Goal: Task Accomplishment & Management: Use online tool/utility

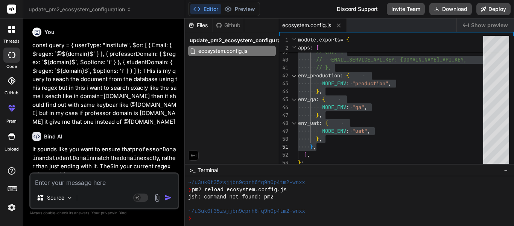
scroll to position [708, 0]
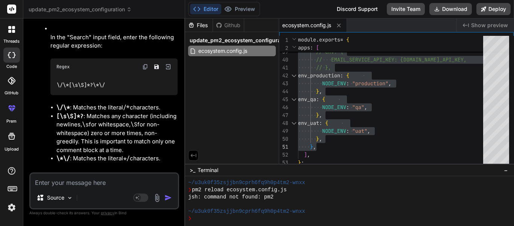
click at [143, 70] on img at bounding box center [145, 67] width 6 height 6
click at [144, 70] on img at bounding box center [145, 67] width 6 height 6
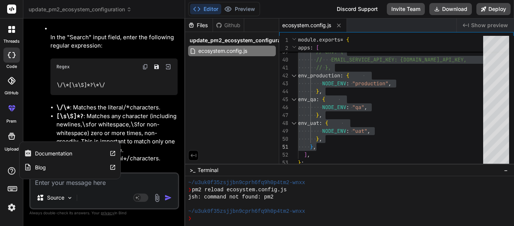
click at [56, 187] on div "Source Agent Mode. When this toggle is activated, AI automatically makes decisi…" at bounding box center [104, 190] width 150 height 37
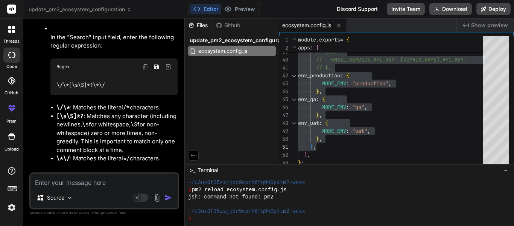
click at [55, 183] on textarea at bounding box center [105, 180] width 148 height 14
type textarea "N"
type textarea "x"
type textarea "No"
type textarea "x"
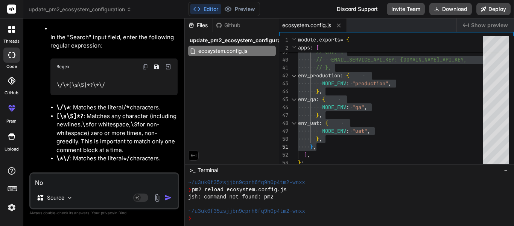
type textarea "Now"
type textarea "x"
type textarea "Now"
type textarea "x"
type textarea "Now i"
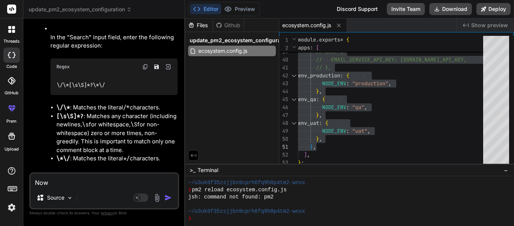
type textarea "x"
type textarea "Now i"
type textarea "x"
type textarea "Now i w"
type textarea "x"
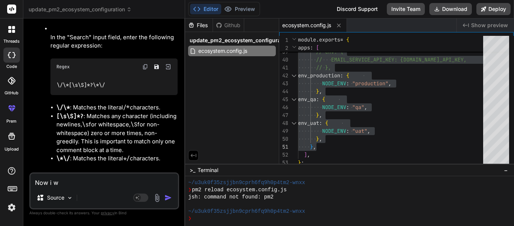
type textarea "Now i wa"
type textarea "x"
type textarea "Now i wan"
type textarea "x"
type textarea "Now i want"
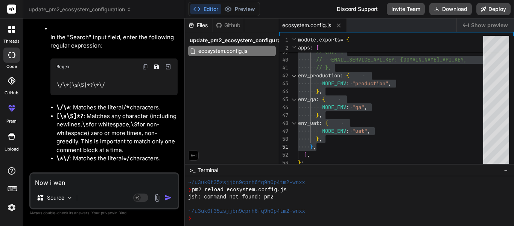
type textarea "x"
type textarea "Now i want"
type textarea "x"
type textarea "Now i want t"
type textarea "x"
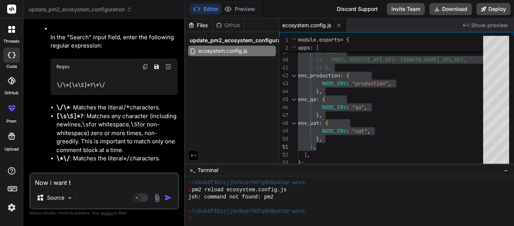
type textarea "Now i want to"
type textarea "x"
type textarea "Now i want to"
type textarea "x"
type textarea "Now i want to r"
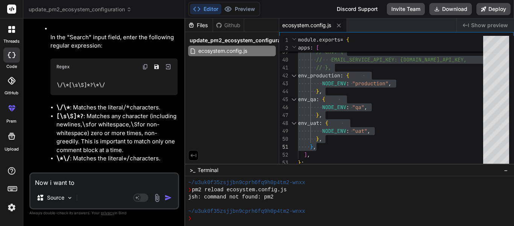
type textarea "x"
type textarea "Now i want to re"
type textarea "x"
type textarea "Now i want to rem"
type textarea "x"
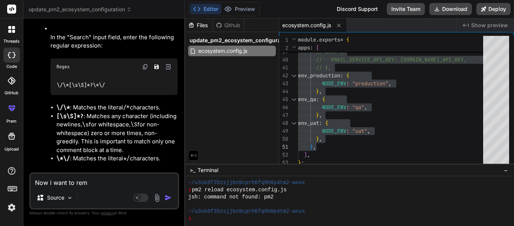
type textarea "Now i want to remo"
type textarea "x"
type textarea "Now i want to remov"
type textarea "x"
type textarea "Now i want to remove"
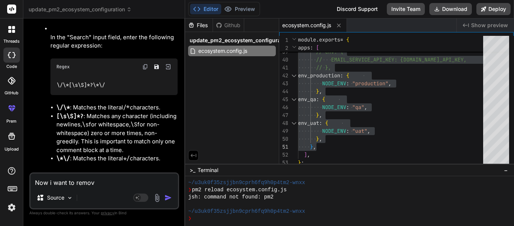
type textarea "x"
type textarea "Now i want to remove"
type textarea "x"
type textarea "Now i want to remove c"
type textarea "x"
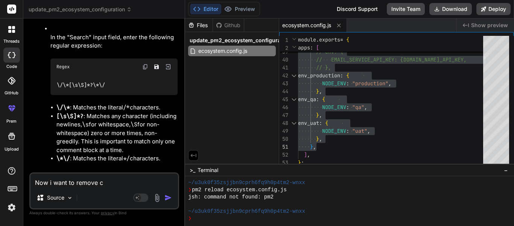
type textarea "Now i want to remove co"
type textarea "x"
type textarea "Now i want to remove con"
type textarea "x"
type textarea "Now i want to remove cons"
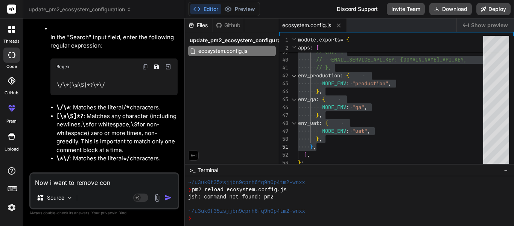
type textarea "x"
type textarea "Now i want to remove conso"
type textarea "x"
type textarea "Now i want to remove consol"
type textarea "x"
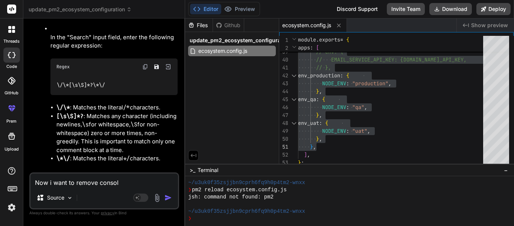
type textarea "Now i want to remove console"
type textarea "x"
type textarea "Now i want to remove console"
type textarea "x"
type textarea "Now i want to remove console"
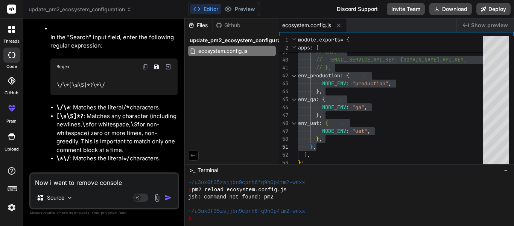
type textarea "x"
type textarea "Now i want to remove console."
type textarea "x"
type textarea "Now i want to remove console.l"
type textarea "x"
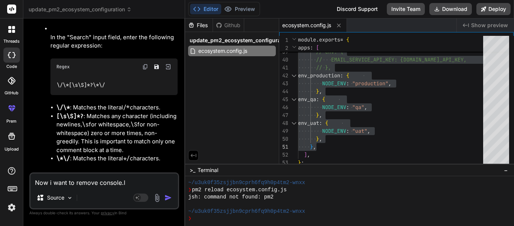
type textarea "Now i want to remove console.lo"
type textarea "x"
type textarea "Now i want to remove console.log"
type textarea "x"
type textarea "Now i want to remove console.log"
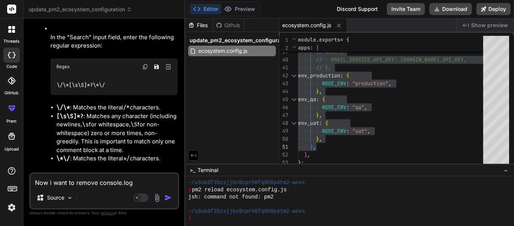
type textarea "x"
type textarea "Now i want to remove console.log t"
type textarea "x"
type textarea "Now i want to remove console.log th"
type textarea "x"
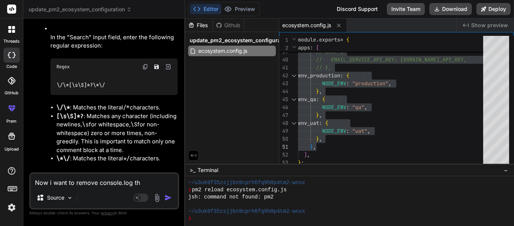
type textarea "Now i want to remove console.log tha"
type textarea "x"
type textarea "Now i want to remove console.log that"
type textarea "x"
type textarea "Now i want to remove console.log that"
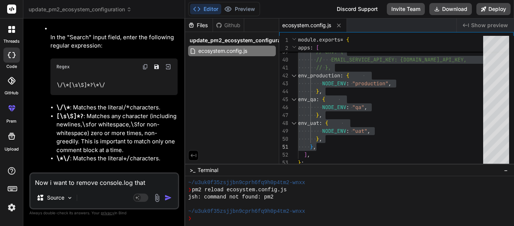
type textarea "x"
type textarea "Now i want to remove console.log that"
type textarea "x"
type textarea "Now i want to remove console.log tha"
type textarea "x"
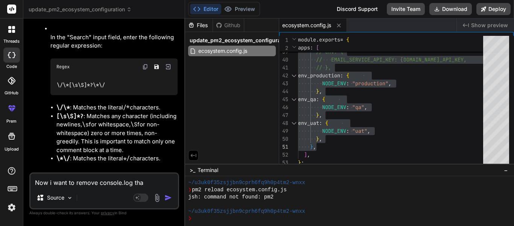
type textarea "Now i want to remove console.log th"
type textarea "x"
type textarea "Now i want to remove console.log t"
type textarea "x"
type textarea "Now i want to remove console.log"
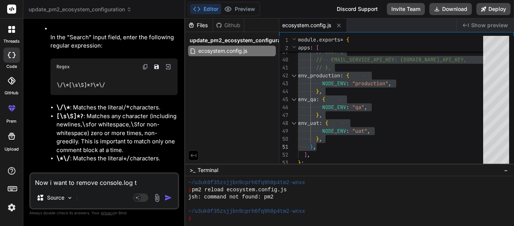
type textarea "x"
type textarea "Now i want to remove console.log o"
type textarea "x"
type textarea "Now i want to remove console.log"
type textarea "x"
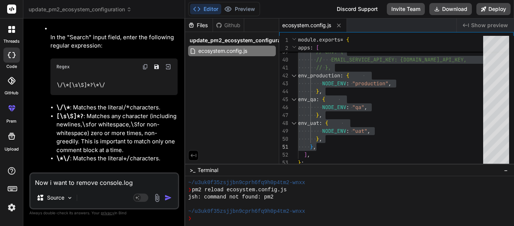
type textarea "Now i want to remove console.log i"
type textarea "x"
type textarea "Now i want to remove console.log ig"
type textarea "x"
type textarea "Now i want to remove console.log igo"
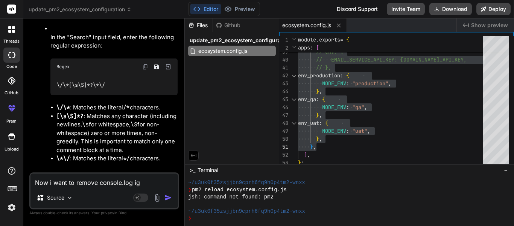
type textarea "x"
type textarea "Now i want to remove console.log igon"
type textarea "x"
type textarea "Now i want to remove console.log igone"
type textarea "x"
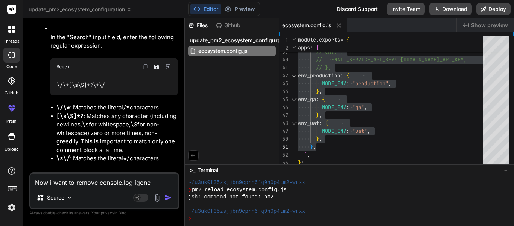
type textarea "Now i want to remove console.log igone"
type textarea "x"
type textarea "Now i want to remove console.log igone i"
type textarea "x"
type textarea "Now i want to remove console.log igone if"
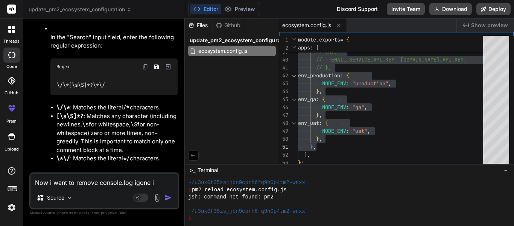
type textarea "x"
type textarea "Now i want to remove console.log igone if"
type textarea "x"
type textarea "Now i want to remove console.log igone if c"
type textarea "x"
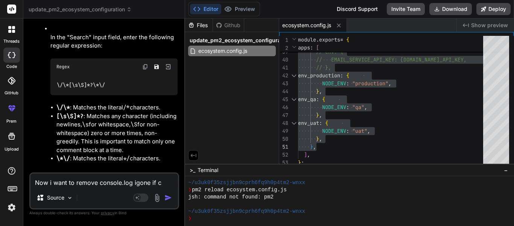
type textarea "Now i want to remove console.log igone if co"
type textarea "x"
type textarea "Now i want to remove console.log igone if con"
type textarea "x"
type textarea "Now i want to remove console.log igone if cons"
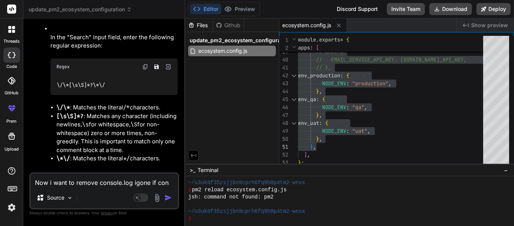
type textarea "x"
type textarea "Now i want to remove console.log igone if conso"
type textarea "x"
type textarea "Now i want to remove console.log igone if consol"
type textarea "x"
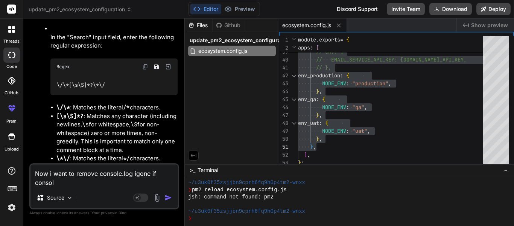
type textarea "Now i want to remove console.log igone if console"
type textarea "x"
type textarea "Now i want to remove console.log igone if console."
type textarea "x"
type textarea "Now i want to remove console.log igone if console.l"
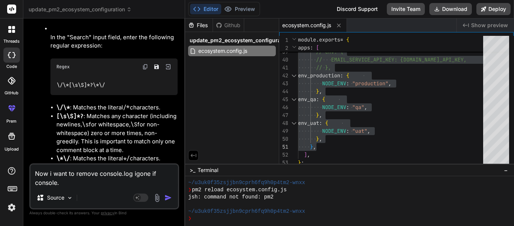
type textarea "x"
type textarea "Now i want to remove console.log igone if console.lo"
type textarea "x"
type textarea "Now i want to remove console.log igone if console.log"
type textarea "x"
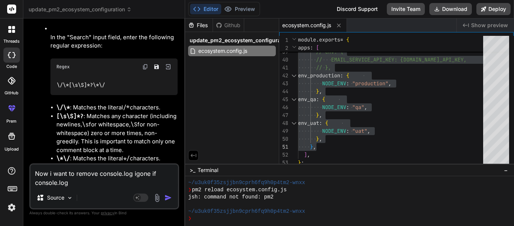
type textarea "Now i want to remove console.log igone if console.log("
type textarea "x"
type textarea "Now i want to remove console.log igone if console.log(""
type textarea "x"
type textarea "Now i want to remove console.log igone if console.log("E"
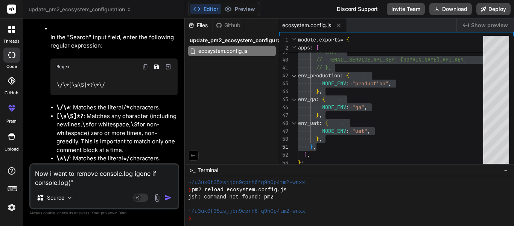
type textarea "x"
type textarea "Now i want to remove console.log igone if console.log("Er"
type textarea "x"
type textarea "Now i want to remove console.log igone if console.log("Err"
type textarea "x"
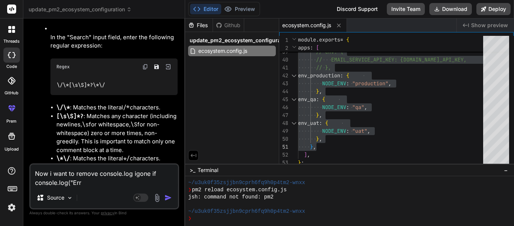
type textarea "Now i want to remove console.log igone if console.log("Erro"
type textarea "x"
type textarea "Now i want to remove console.log igone if console.log("Error"
type textarea "x"
type textarea "Now i want to remove console.log igone if console.log("Error:"
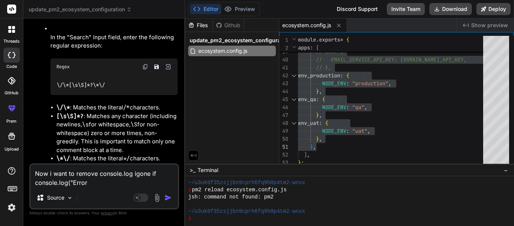
type textarea "x"
type textarea "Now i want to remove console.log igone if console.log("Error:,"
type textarea "x"
type textarea "Now i want to remove console.log igone if console.log("Error:,,"
type textarea "x"
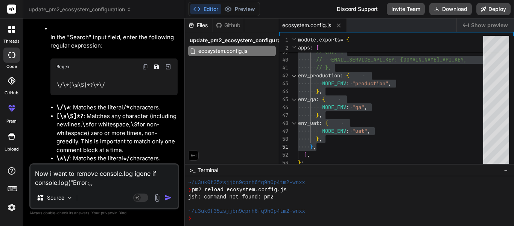
type textarea "Now i want to remove console.log igone if console.log("Error:,,"
type textarea "x"
type textarea "Now i want to remove console.log igone if console.log("Error:,, o"
type textarea "x"
type textarea "Now i want to remove console.log igone if console.log("Error:,, or"
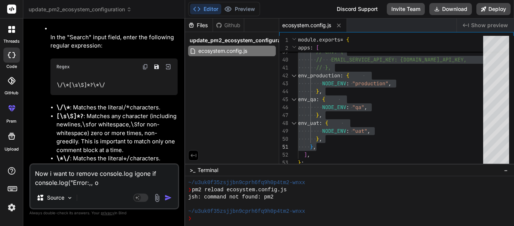
type textarea "x"
type textarea "Now i want to remove console.log igone if console.log("Error:,, or"
type textarea "x"
type textarea "Now i want to remove console.log igone if console.log("Error:,, or c"
type textarea "x"
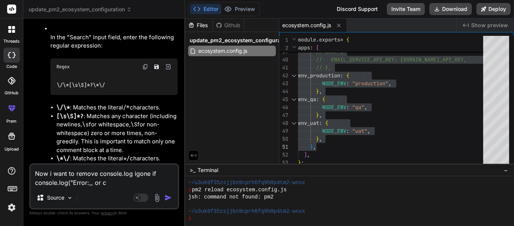
type textarea "Now i want to remove console.log igone if console.log("Error:,, or co"
type textarea "x"
type textarea "Now i want to remove console.log igone if console.log("Error:,, or con"
type textarea "x"
type textarea "Now i want to remove console.log igone if console.log("Error:,, or cons"
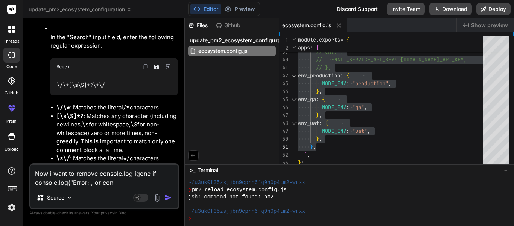
type textarea "x"
type textarea "Now i want to remove console.log igone if console.log("Error:,, or conso"
type textarea "x"
type textarea "Now i want to remove console.log igone if console.log("Error:,, or consol"
type textarea "x"
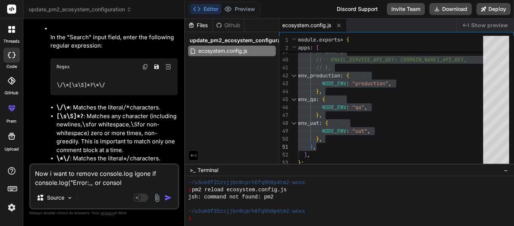
type textarea "Now i want to remove console.log igone if console.log("Error:,, or console"
type textarea "x"
type textarea "Now i want to remove console.log igone if console.log("Error:,, or console."
type textarea "x"
type textarea "Now i want to remove console.log igone if console.log("Error:,, or console.l"
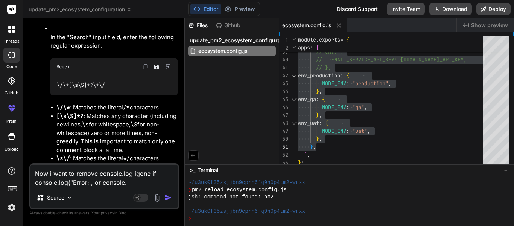
type textarea "x"
type textarea "Now i want to remove console.log igone if console.log("Error:,, or console.lo"
type textarea "x"
type textarea "Now i want to remove console.log igone if console.log("Error:,, or console.log"
type textarea "x"
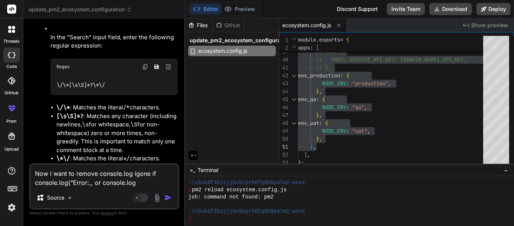
type textarea "Now i want to remove console.log igone if console.log("Error:,, or console.log("
type textarea "x"
type textarea "Now i want to remove console.log igone if console.log("Error:,, or console.log(""
type textarea "x"
type textarea "Now i want to remove console.log igone if console.log("Error:,, or console.log(…"
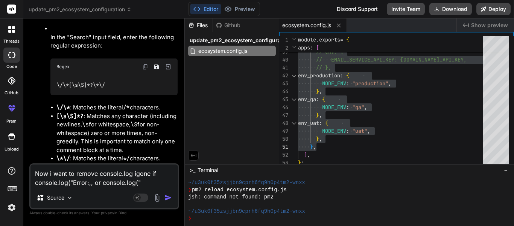
type textarea "x"
type textarea "Now i want to remove console.log igone if console.log("Error:,, or console.log(…"
type textarea "x"
type textarea "Now i want to remove console.log igone if console.log("Error:,, or console.log(…"
type textarea "x"
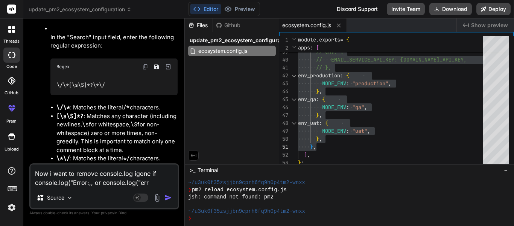
type textarea "Now i want to remove console.log igone if console.log("Error:,, or console.log(…"
type textarea "x"
type textarea "Now i want to remove console.log igone if console.log("Error:,, or console.log(…"
type textarea "x"
type textarea "Now i want to remove console.log igone if console.log("Error:,, or console.log(…"
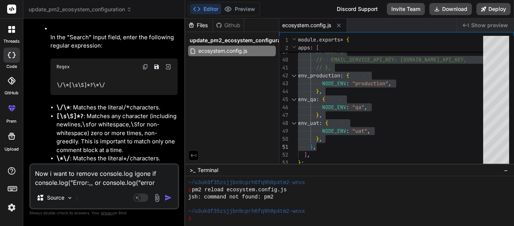
type textarea "x"
click at [95, 183] on textarea "Now i want to remove console.log igone if console.log("Error:,, or console.log(…" at bounding box center [105, 175] width 148 height 23
click at [93, 181] on textarea "Now i want to remove console.log igone if console.log("Error:,, or console.log(…" at bounding box center [105, 175] width 148 height 23
click at [162, 182] on textarea "Now i want to remove console.log igone if console.log("Error:, or console.log("…" at bounding box center [105, 175] width 148 height 23
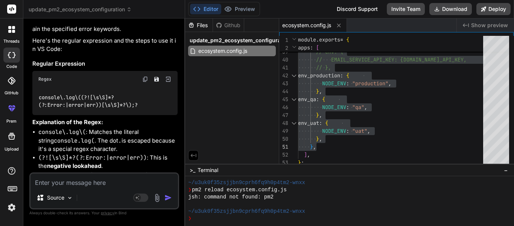
scroll to position [2282, 0]
click at [145, 82] on img at bounding box center [145, 79] width 6 height 6
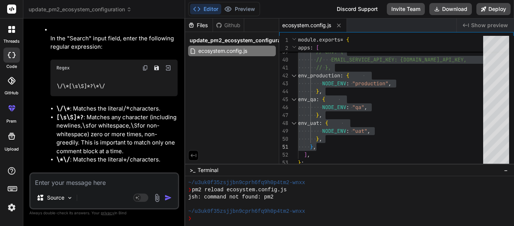
scroll to position [1528, 0]
click at [143, 72] on img at bounding box center [145, 69] width 6 height 6
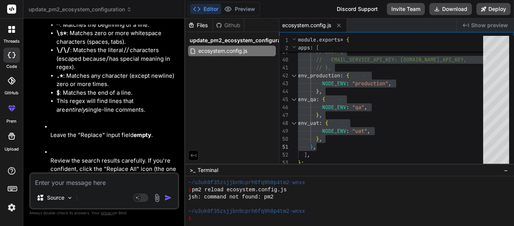
scroll to position [1265, 0]
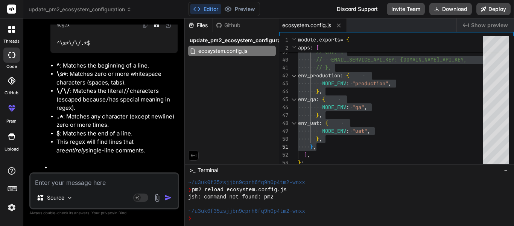
click at [142, 28] on img at bounding box center [145, 25] width 6 height 6
click at [88, 179] on textarea at bounding box center [105, 180] width 148 height 14
paste textarea "// registrationStatus: String, // updateToken: String, // updateTokenExpiry: Da…"
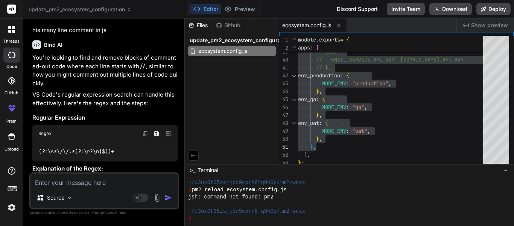
scroll to position [3477, 0]
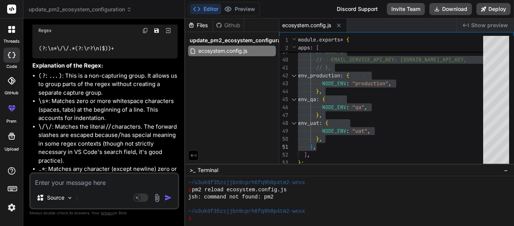
click at [142, 34] on img at bounding box center [145, 30] width 6 height 6
click at [147, 34] on img at bounding box center [145, 30] width 6 height 6
click at [145, 34] on img at bounding box center [145, 30] width 6 height 6
click at [92, 178] on textarea at bounding box center [105, 180] width 148 height 14
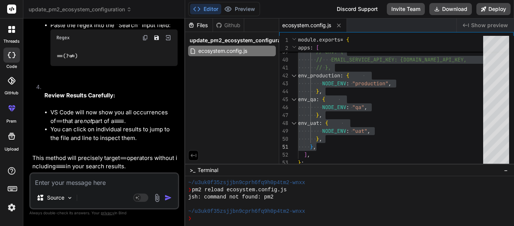
scroll to position [4713, 0]
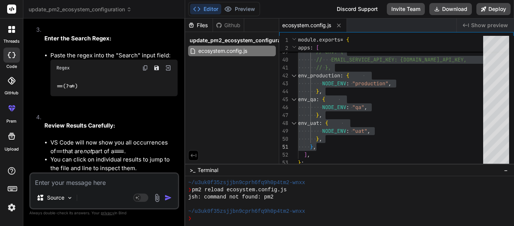
click at [142, 71] on img at bounding box center [145, 68] width 6 height 6
